Goal: Information Seeking & Learning: Learn about a topic

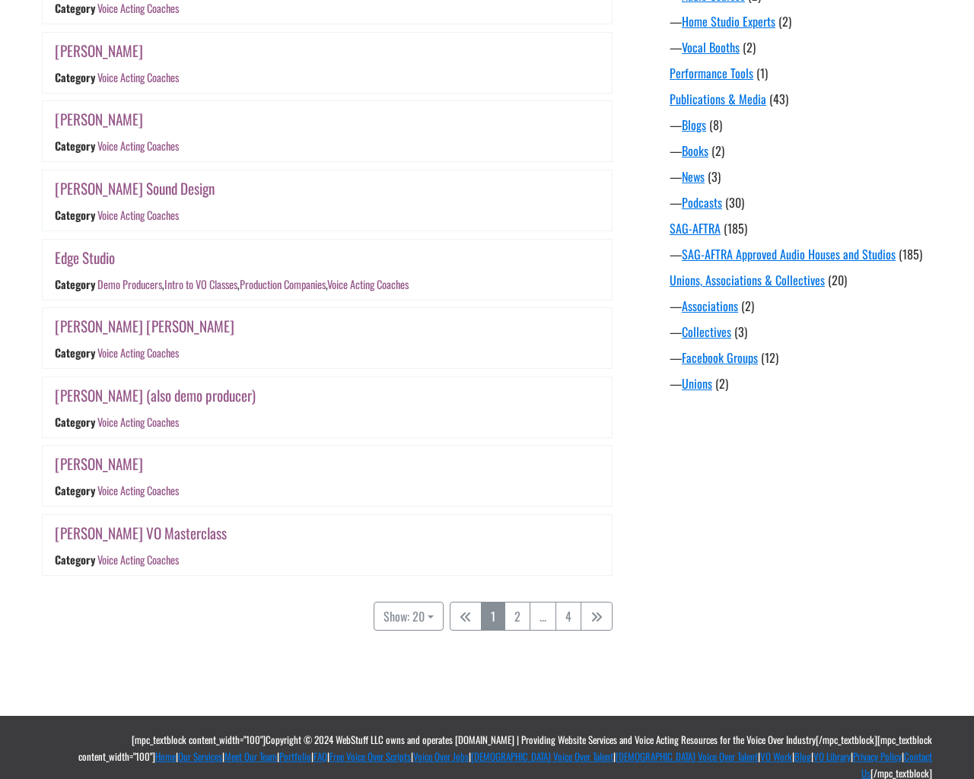
scroll to position [1159, 0]
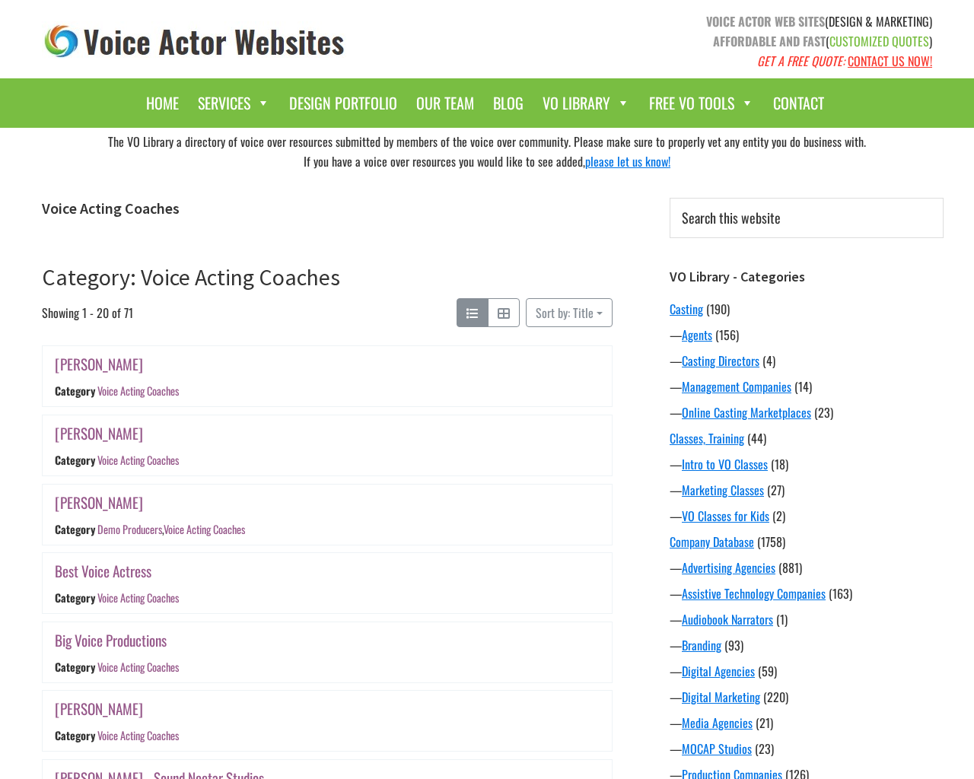
scroll to position [1159, 0]
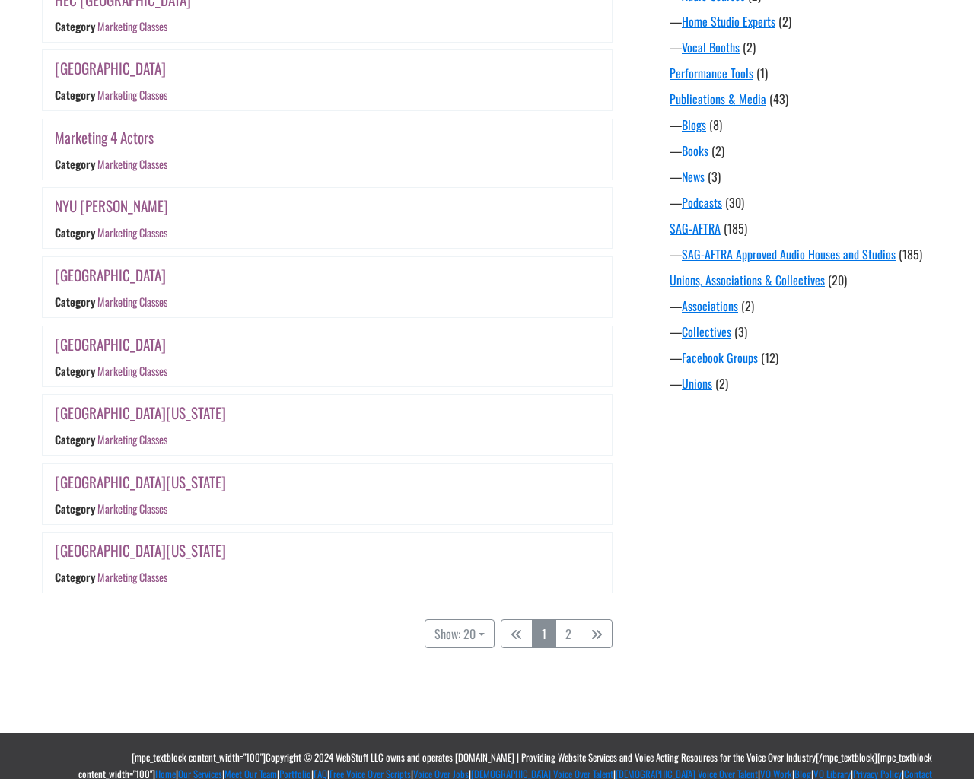
scroll to position [1159, 0]
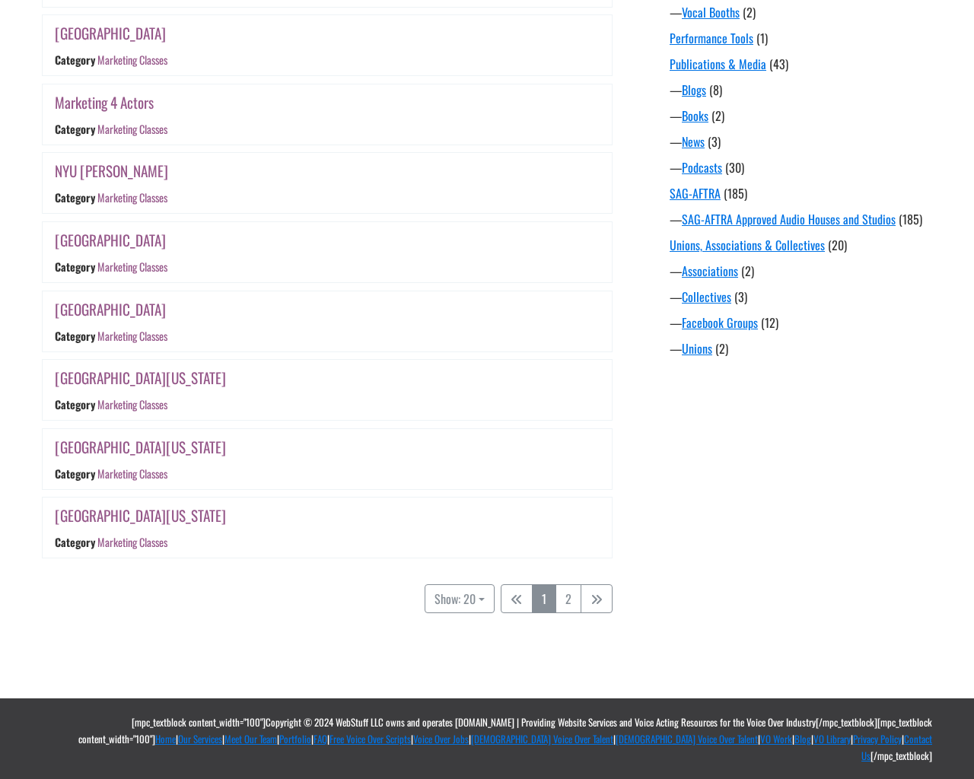
scroll to position [1159, 0]
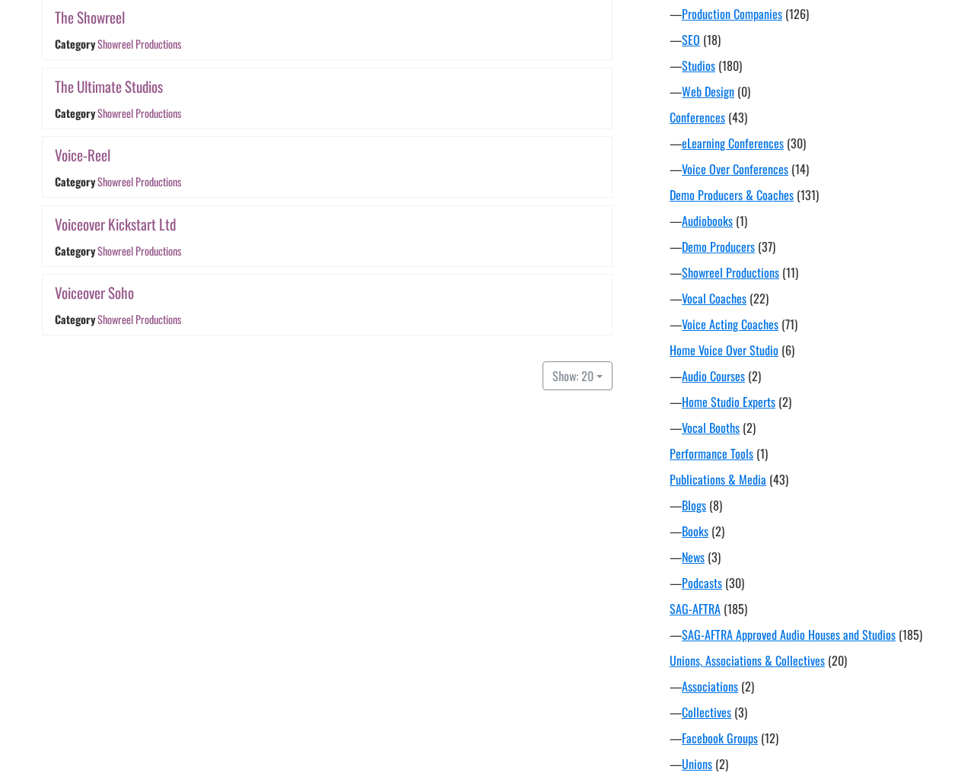
scroll to position [856, 0]
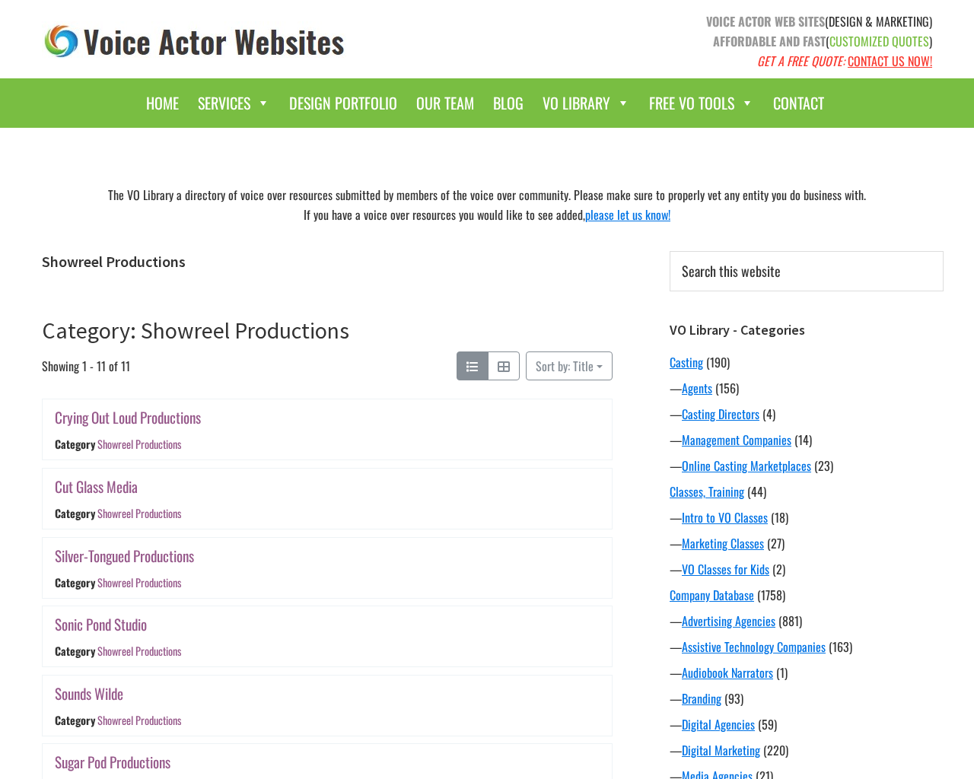
scroll to position [856, 0]
